Goal: Task Accomplishment & Management: Manage account settings

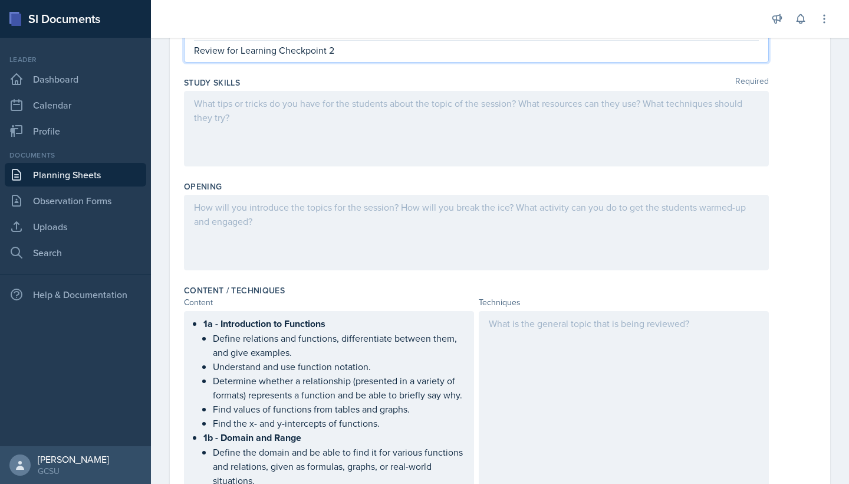
scroll to position [163, 0]
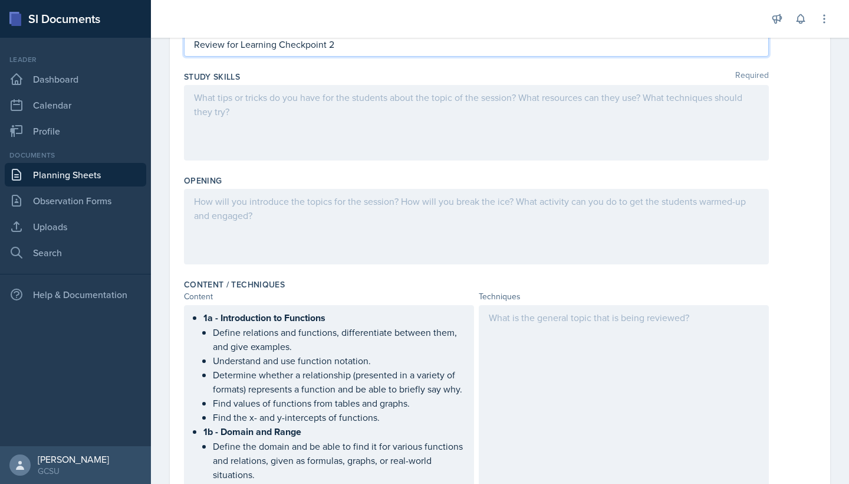
click at [360, 100] on div at bounding box center [476, 123] width 585 height 76
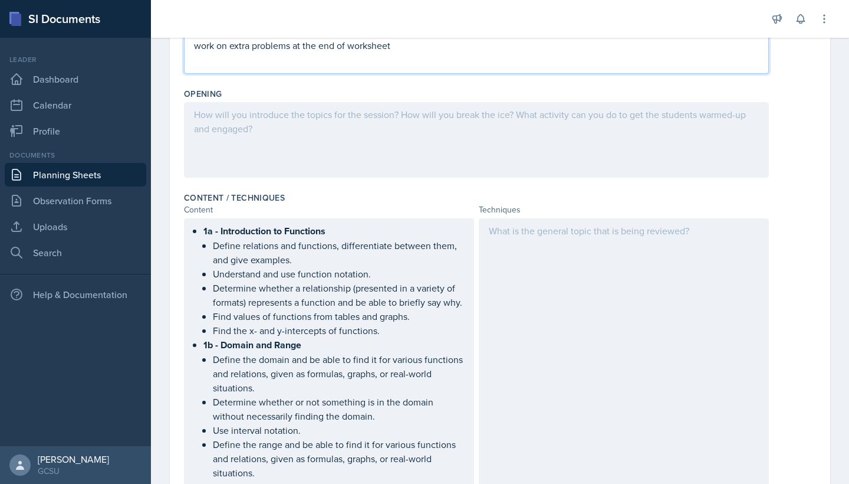
scroll to position [247, 0]
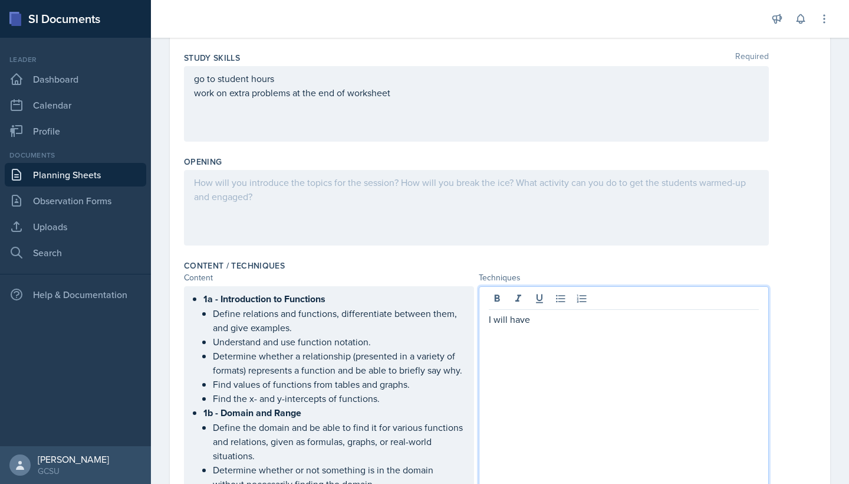
scroll to position [163, 0]
click at [599, 318] on p "I will have some questions that the students can work on" at bounding box center [624, 318] width 270 height 14
click at [599, 319] on p "I will have some questions from previous that the students can work on" at bounding box center [624, 325] width 270 height 28
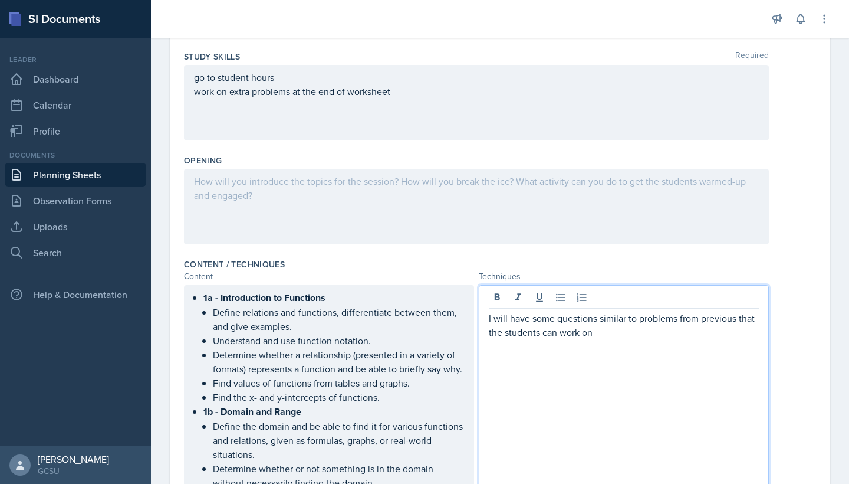
click at [736, 319] on p "I will have some questions similar to problems from previous that the students …" at bounding box center [624, 325] width 270 height 28
click at [675, 333] on p "I will have some questions similar to problems from previous worksheets that th…" at bounding box center [624, 325] width 270 height 28
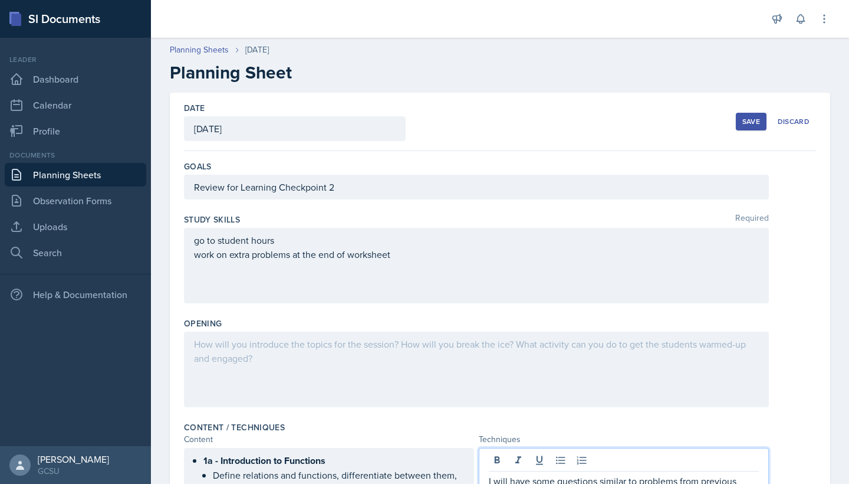
scroll to position [0, 0]
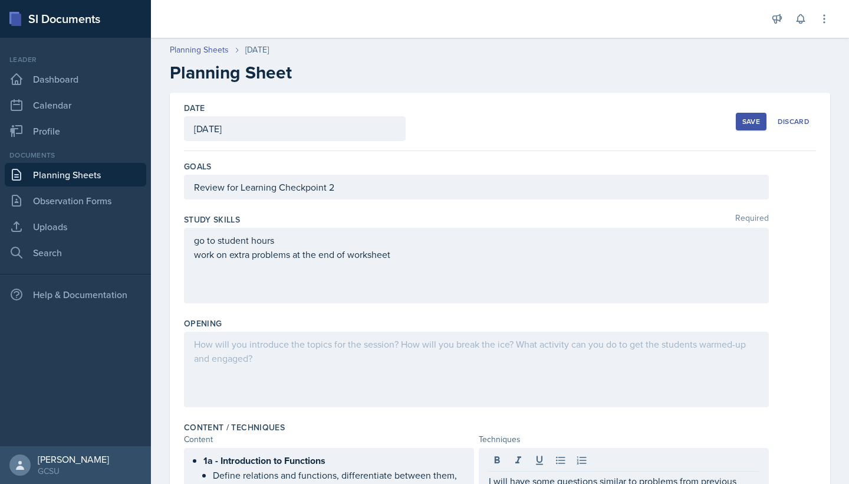
click at [382, 353] on div at bounding box center [476, 370] width 585 height 76
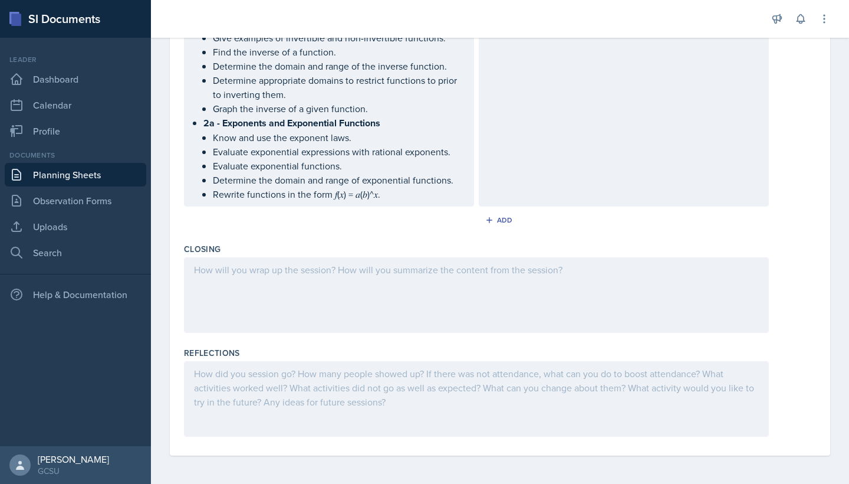
scroll to position [1006, 0]
click at [247, 280] on div at bounding box center [476, 295] width 585 height 76
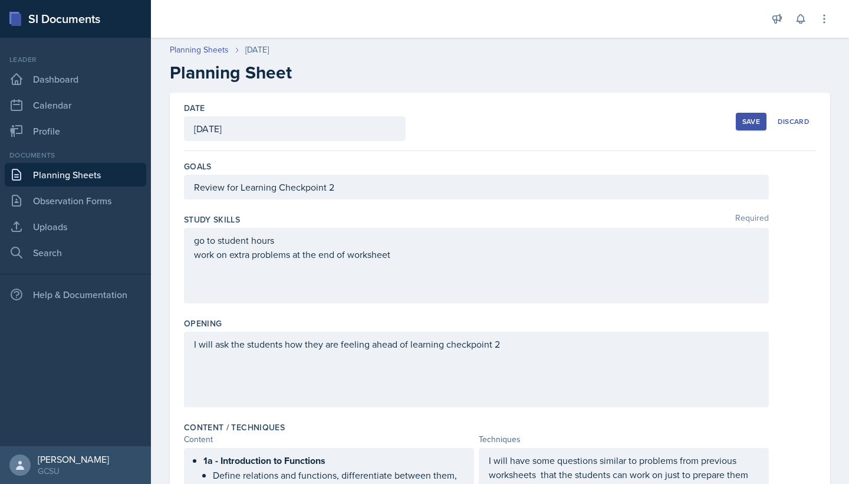
scroll to position [0, 0]
click at [757, 122] on div "Save" at bounding box center [752, 121] width 18 height 9
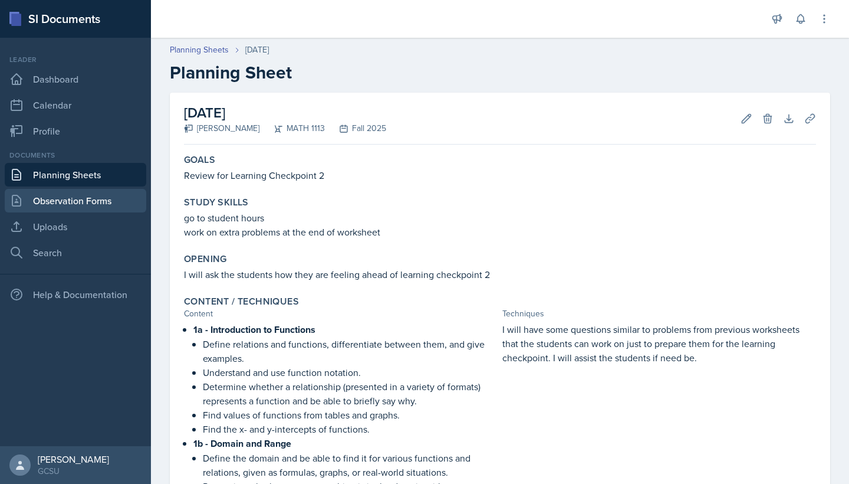
click at [123, 203] on link "Observation Forms" at bounding box center [76, 201] width 142 height 24
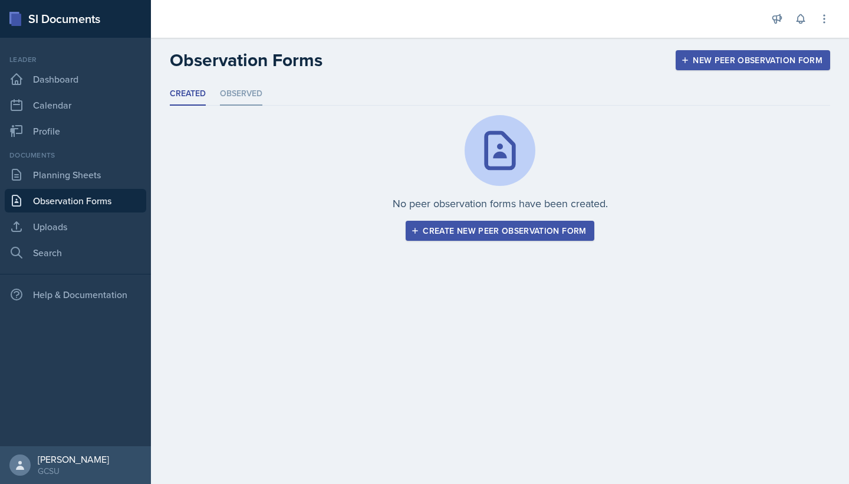
click at [245, 104] on li "Observed" at bounding box center [241, 94] width 42 height 23
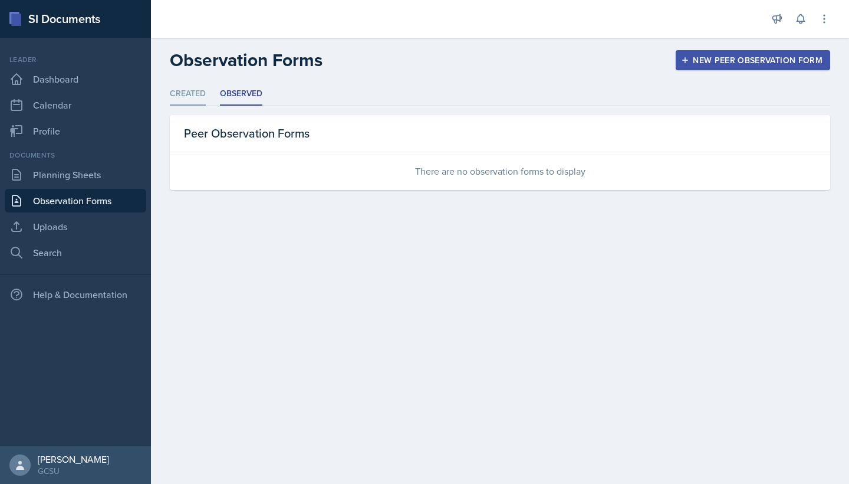
click at [176, 99] on li "Created" at bounding box center [188, 94] width 36 height 23
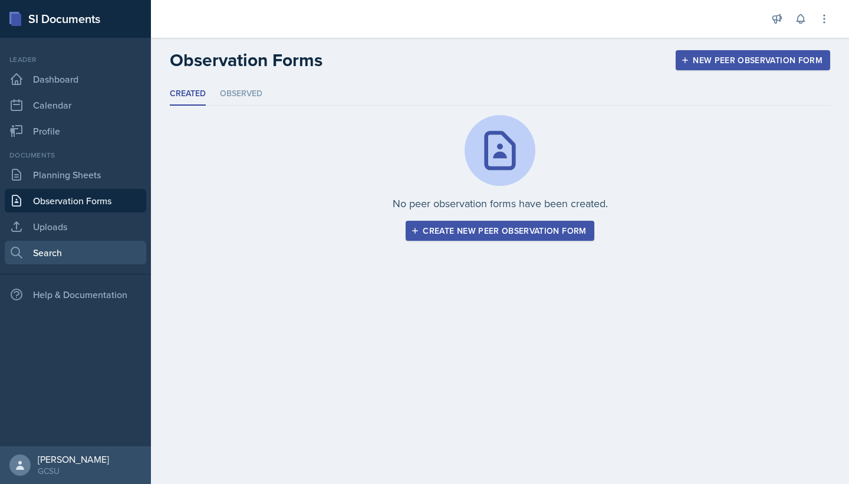
click at [78, 243] on link "Search" at bounding box center [76, 253] width 142 height 24
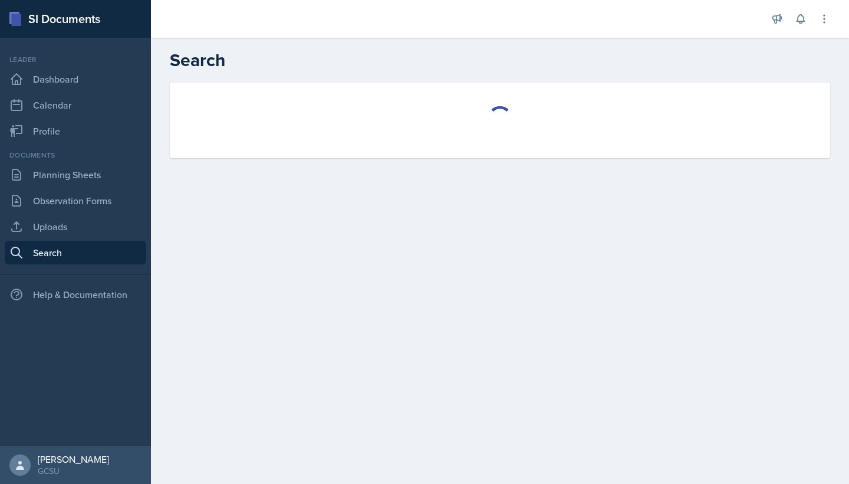
select select "all"
select select "1"
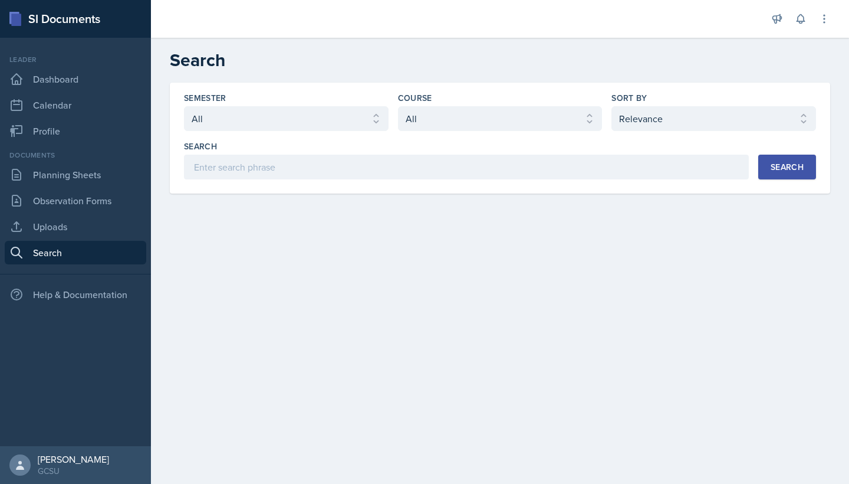
click at [84, 119] on div "Leader Dashboard Calendar Profile" at bounding box center [76, 98] width 142 height 88
click at [81, 113] on link "Calendar" at bounding box center [76, 105] width 142 height 24
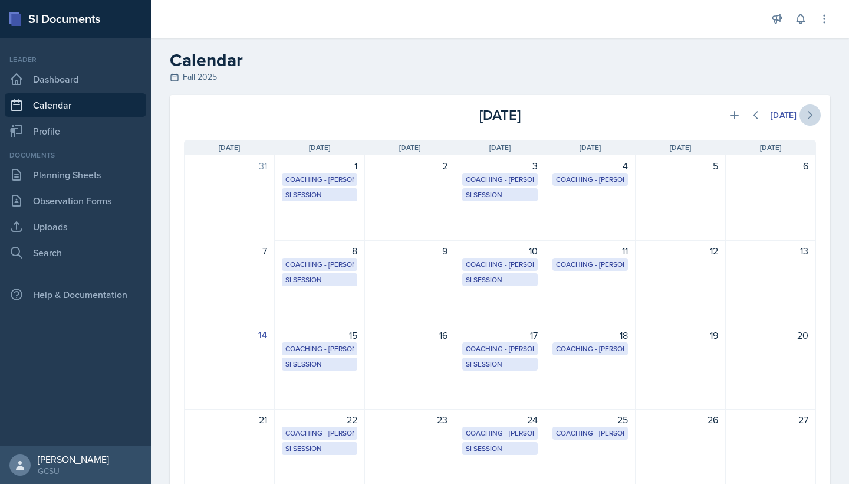
click at [805, 119] on icon at bounding box center [811, 115] width 12 height 12
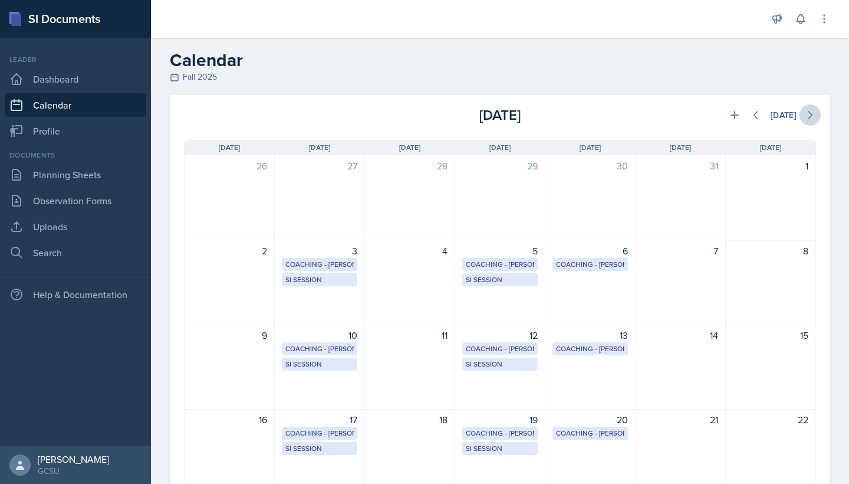
click at [805, 119] on icon at bounding box center [811, 115] width 12 height 12
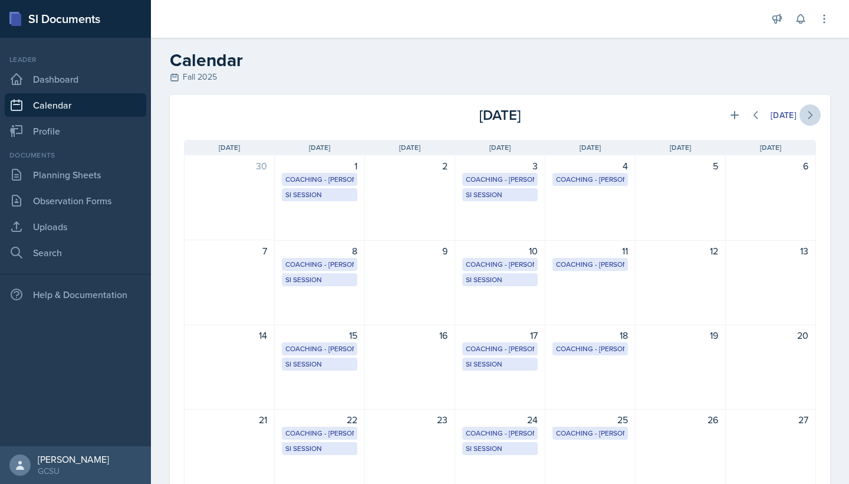
click at [805, 119] on icon at bounding box center [811, 115] width 12 height 12
click at [773, 117] on div "[DATE]" at bounding box center [784, 114] width 26 height 9
